Goal: Information Seeking & Learning: Understand process/instructions

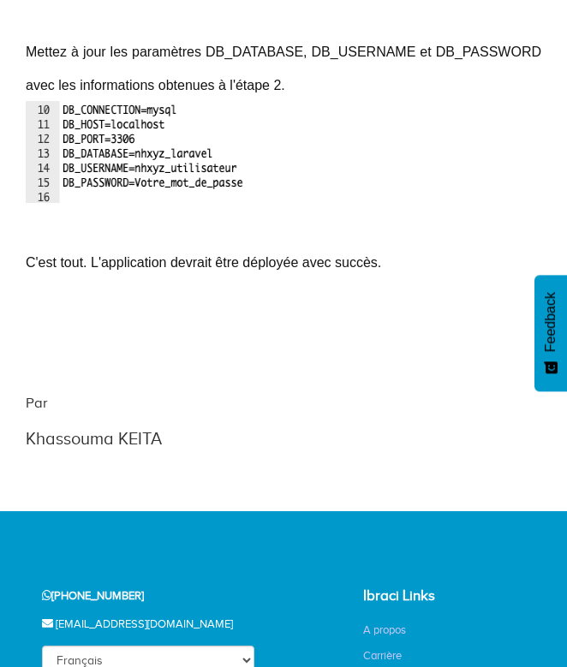
scroll to position [5886, 0]
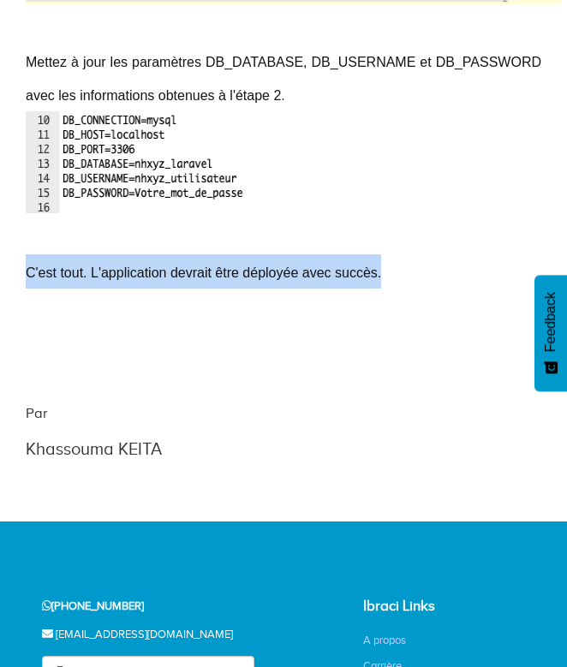
drag, startPoint x: 387, startPoint y: 312, endPoint x: 0, endPoint y: 293, distance: 387.7
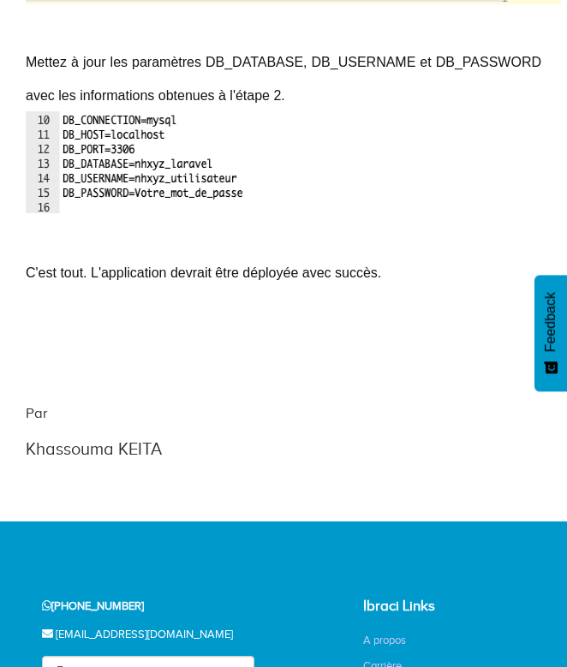
click at [338, 224] on p at bounding box center [284, 167] width 516 height 113
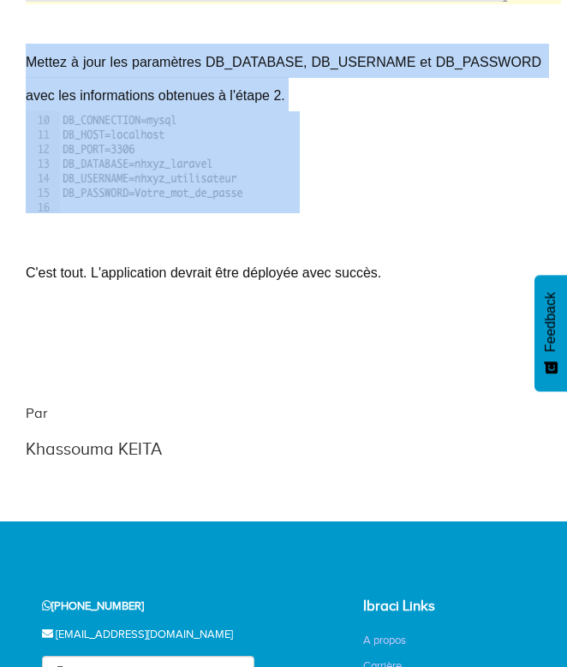
drag, startPoint x: 338, startPoint y: 241, endPoint x: 21, endPoint y: 91, distance: 350.7
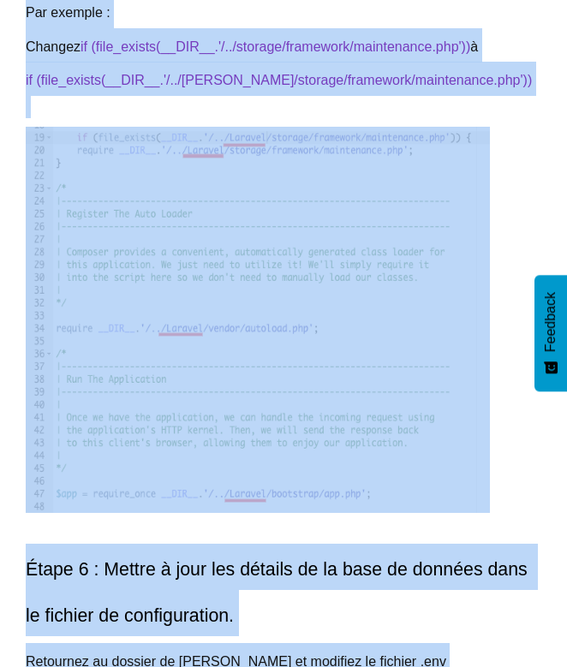
scroll to position [4324, 0]
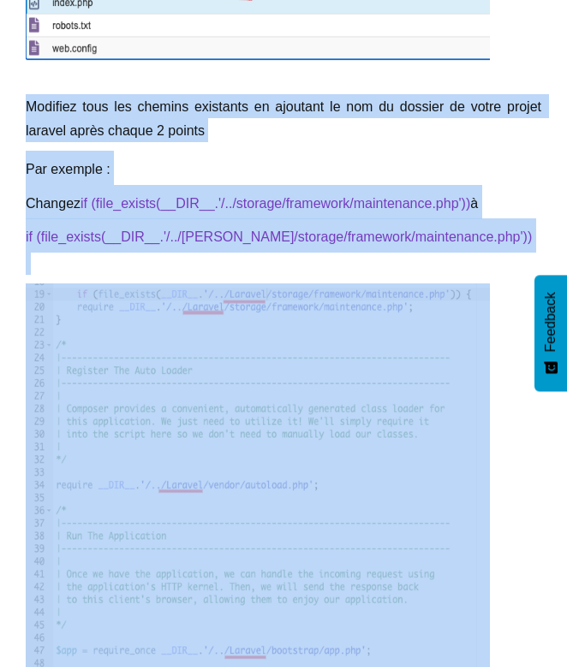
drag, startPoint x: 352, startPoint y: 206, endPoint x: 21, endPoint y: 105, distance: 346.4
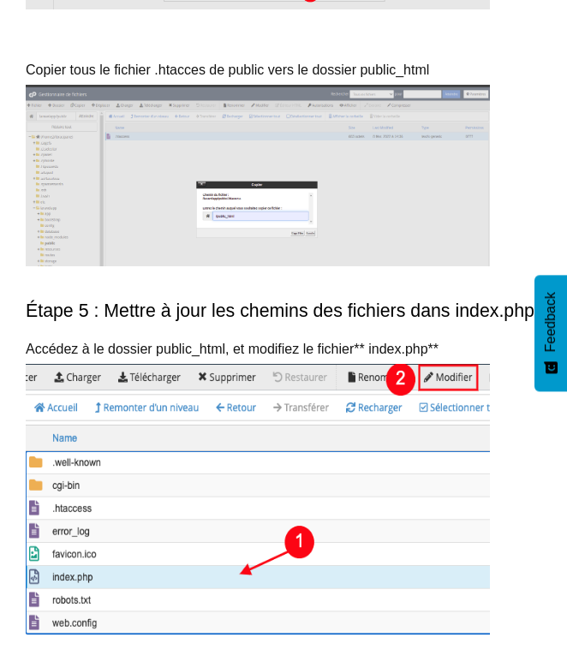
scroll to position [3744, 0]
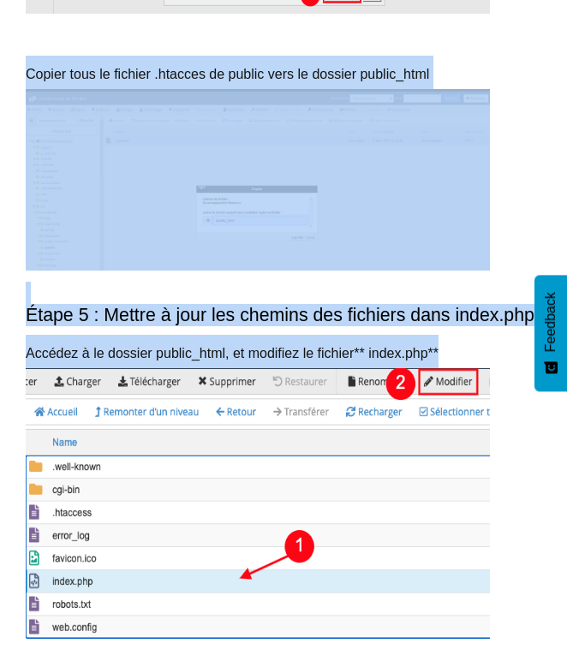
drag, startPoint x: 466, startPoint y: 358, endPoint x: 2, endPoint y: 76, distance: 543.3
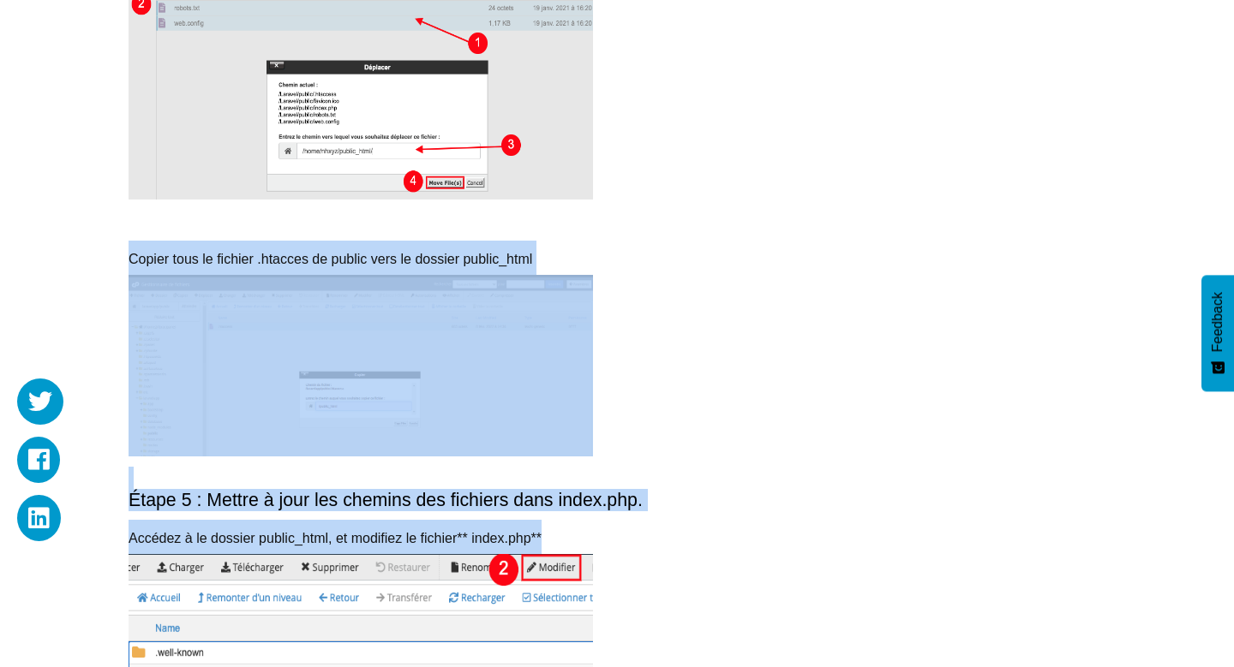
scroll to position [3625, 0]
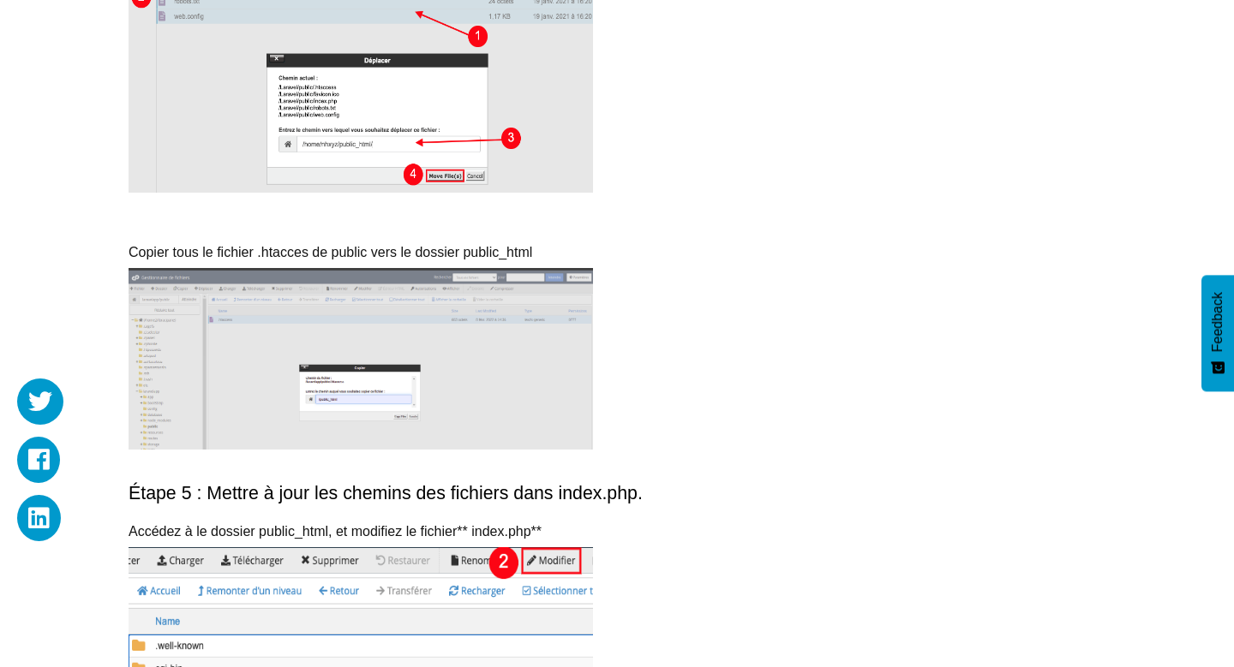
click at [566, 344] on p at bounding box center [617, 364] width 977 height 193
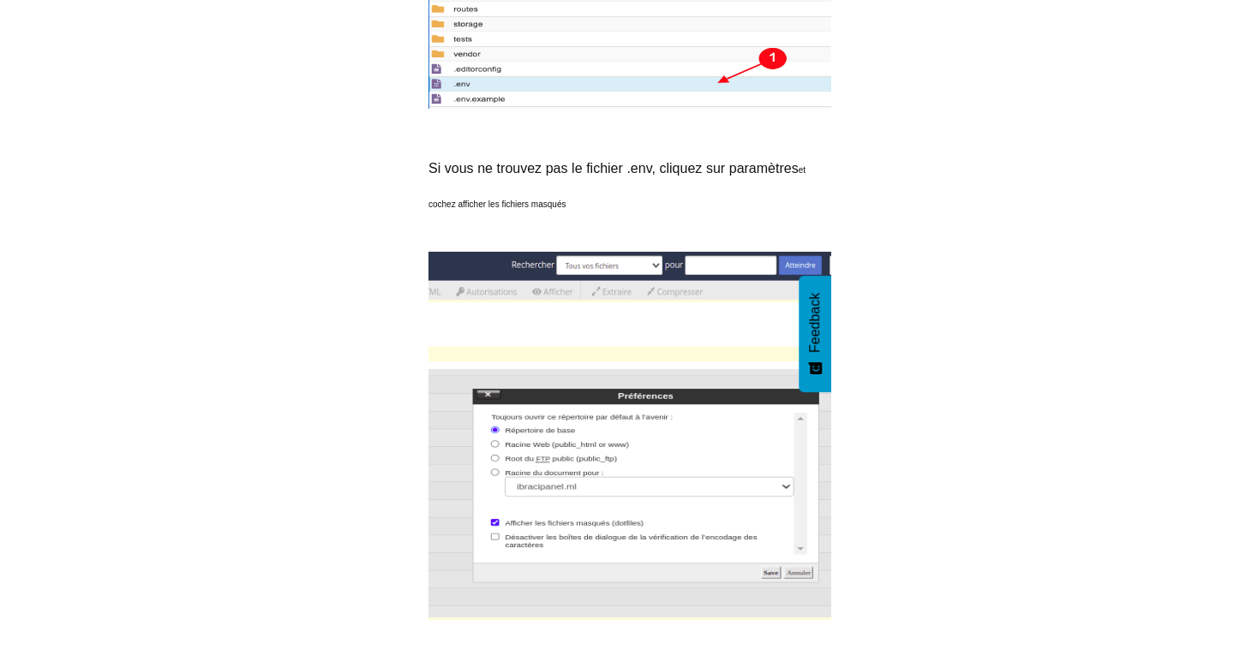
scroll to position [5881, 0]
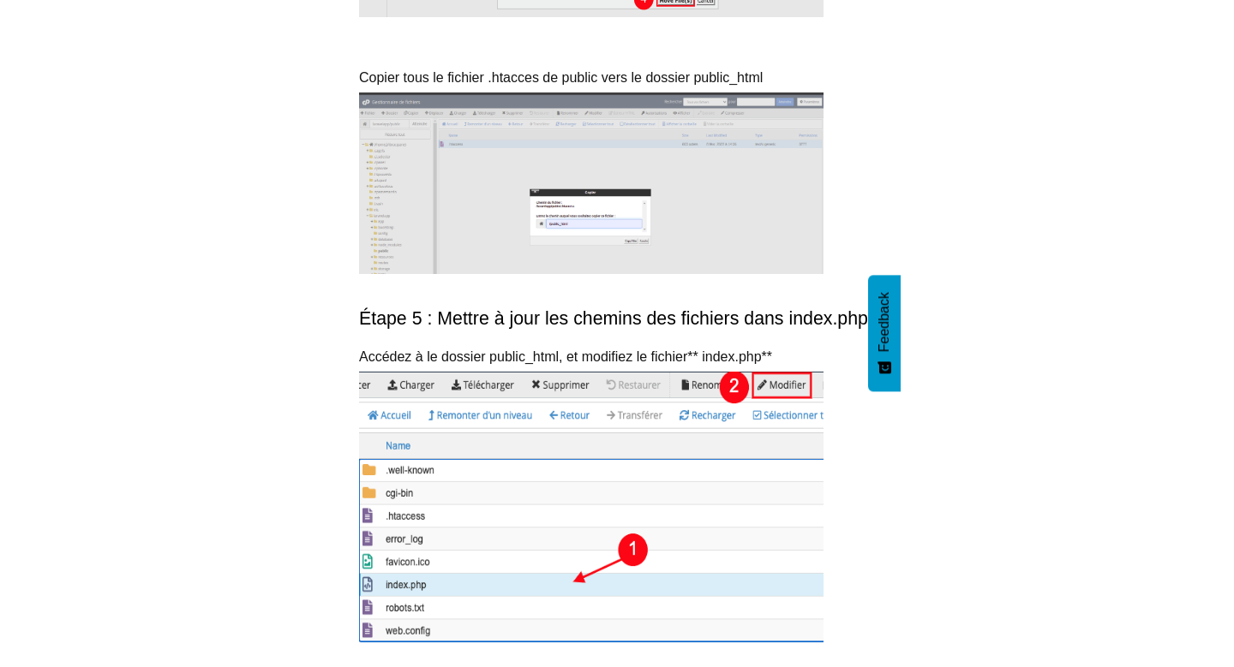
scroll to position [3742, 0]
